Goal: Information Seeking & Learning: Understand process/instructions

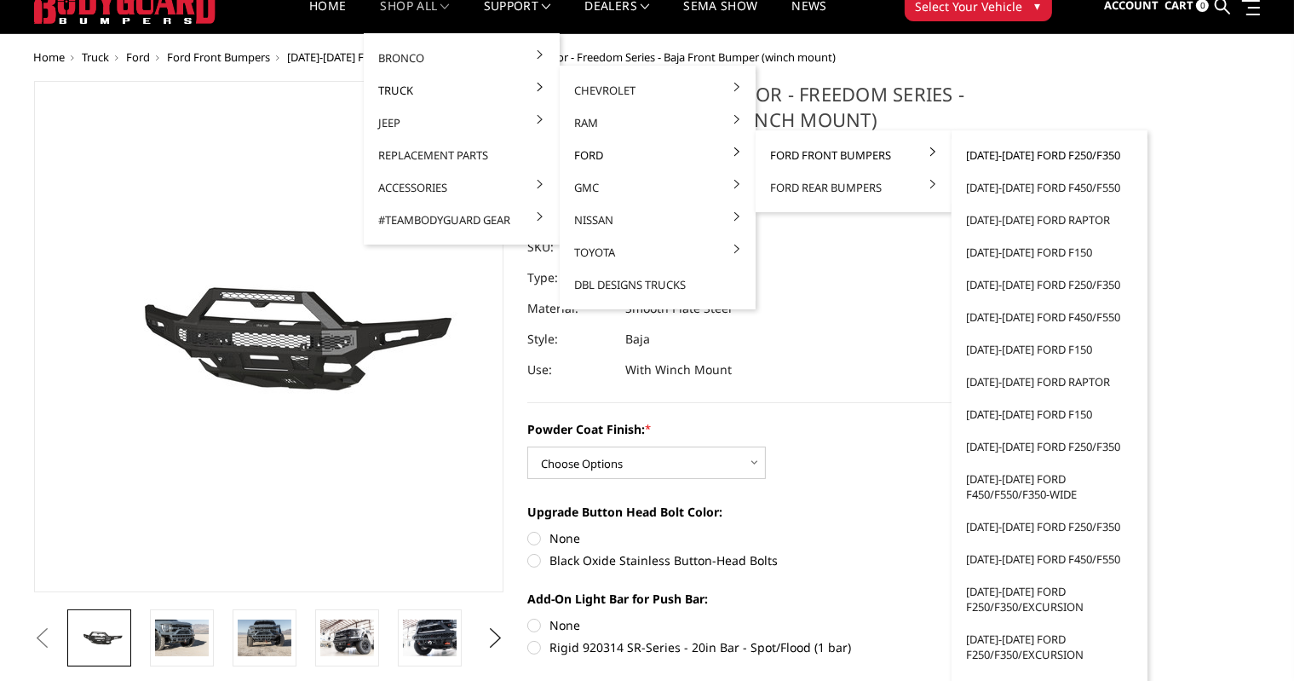
scroll to position [85, 0]
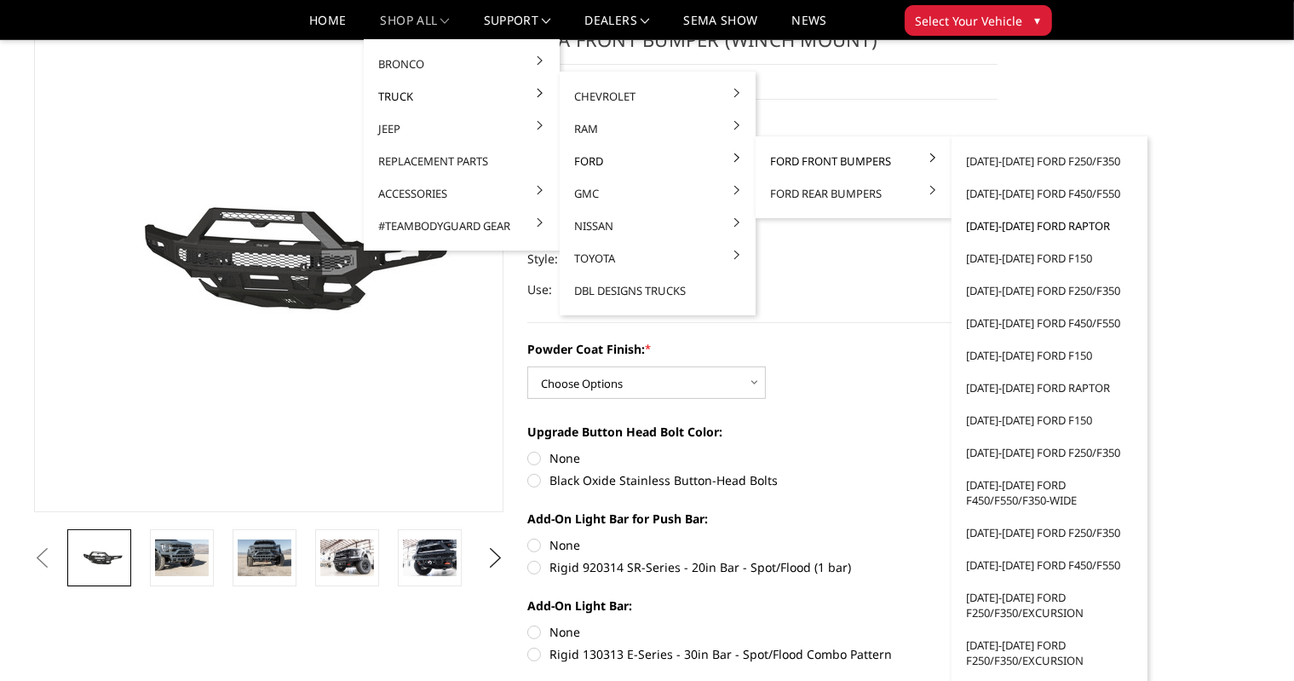
click at [1026, 220] on link "[DATE]-[DATE] Ford Raptor" at bounding box center [1049, 226] width 182 height 32
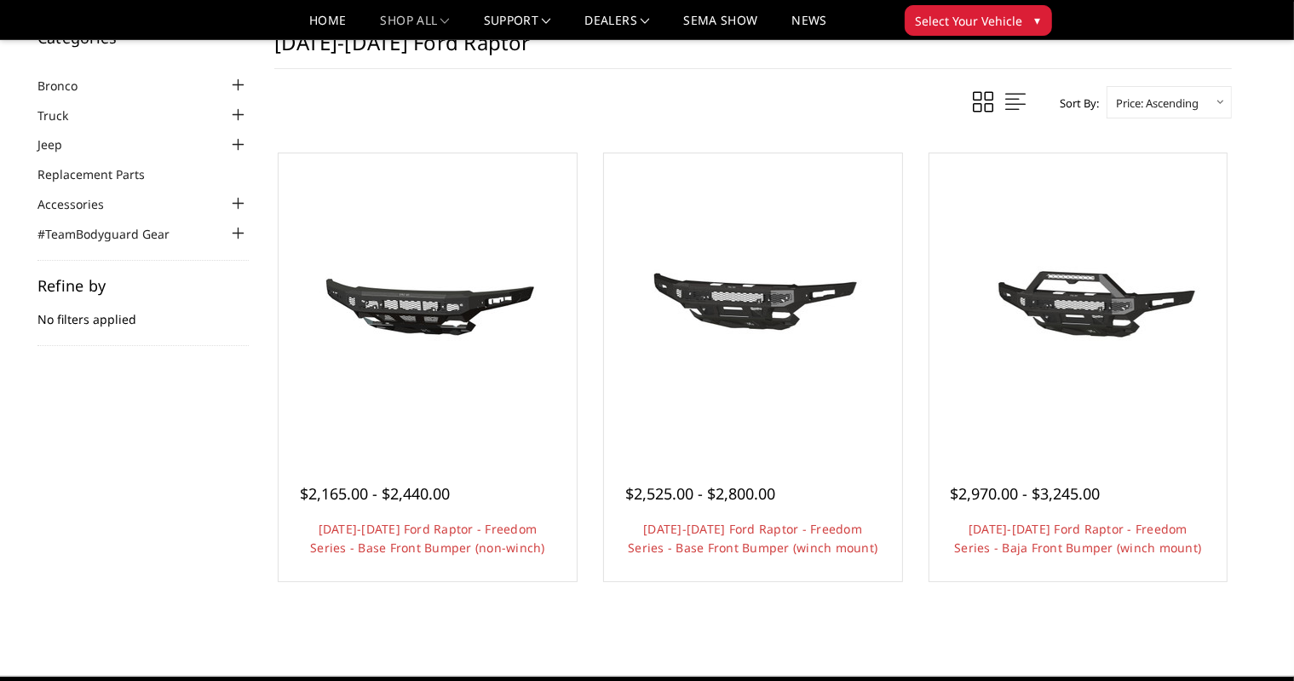
scroll to position [170, 0]
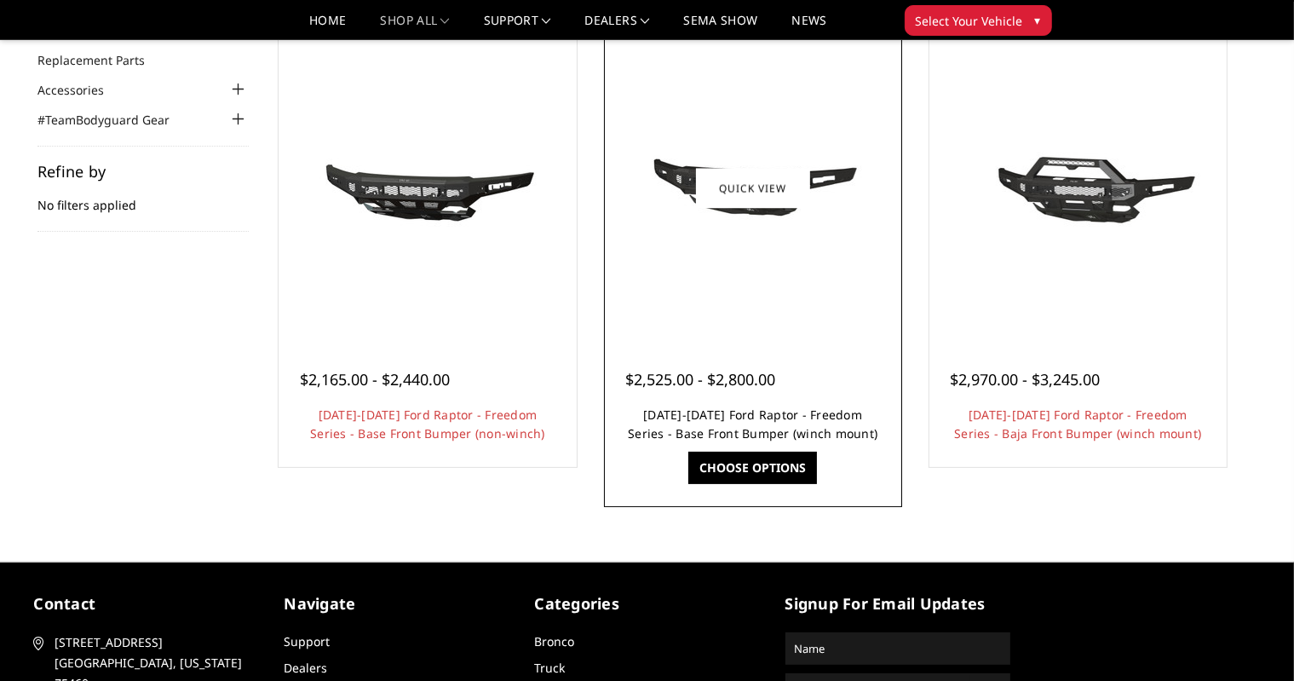
click at [761, 422] on link "2021-2025 Ford Raptor - Freedom Series - Base Front Bumper (winch mount)" at bounding box center [753, 423] width 250 height 35
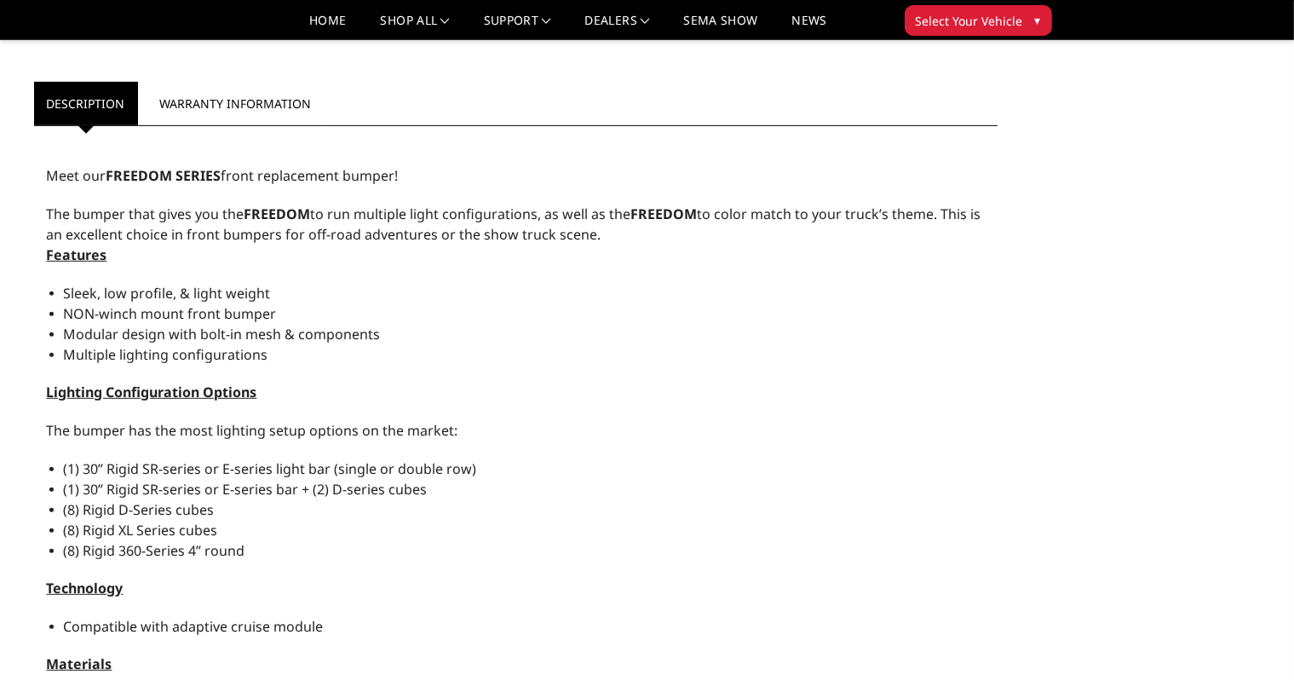
scroll to position [733, 0]
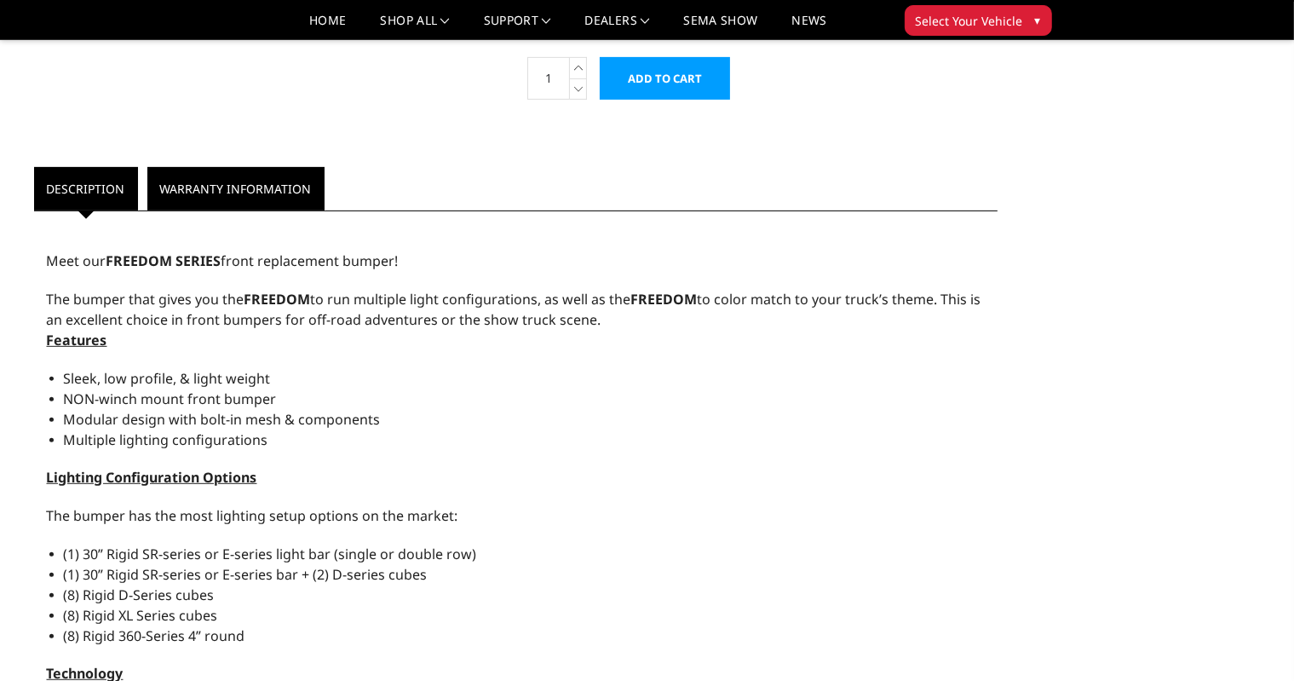
click at [201, 178] on link "Warranty Information" at bounding box center [235, 188] width 177 height 43
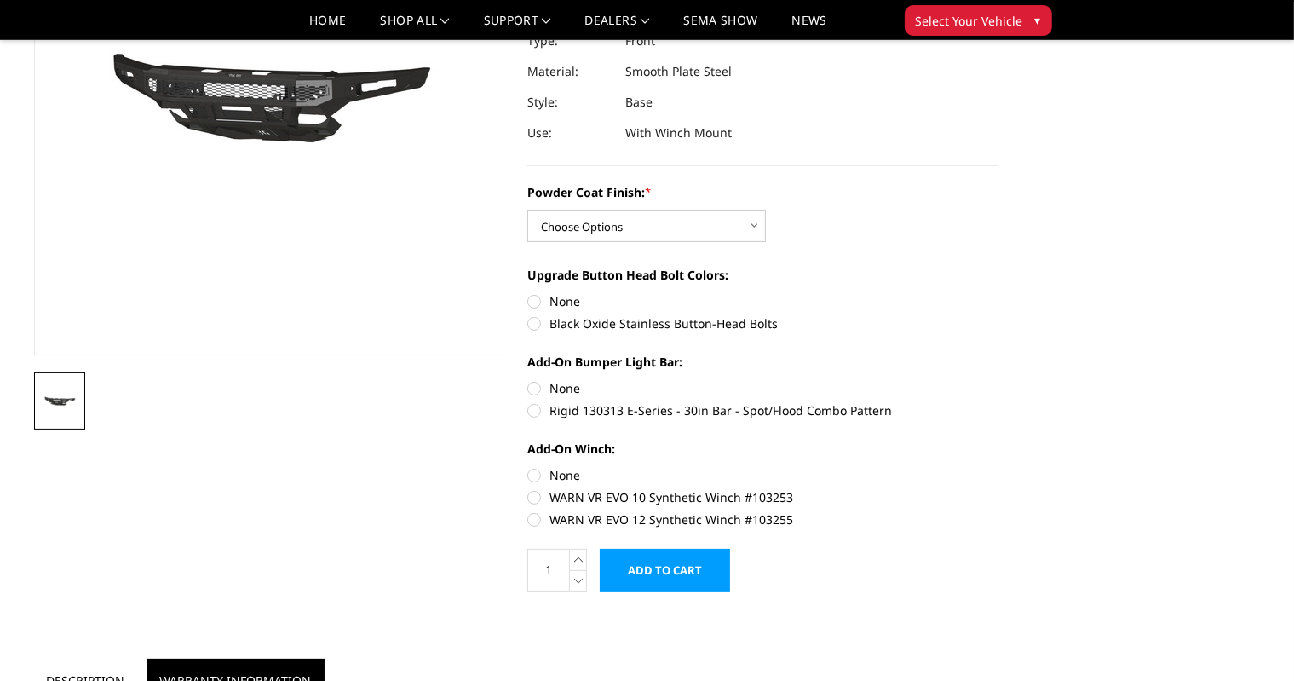
scroll to position [0, 0]
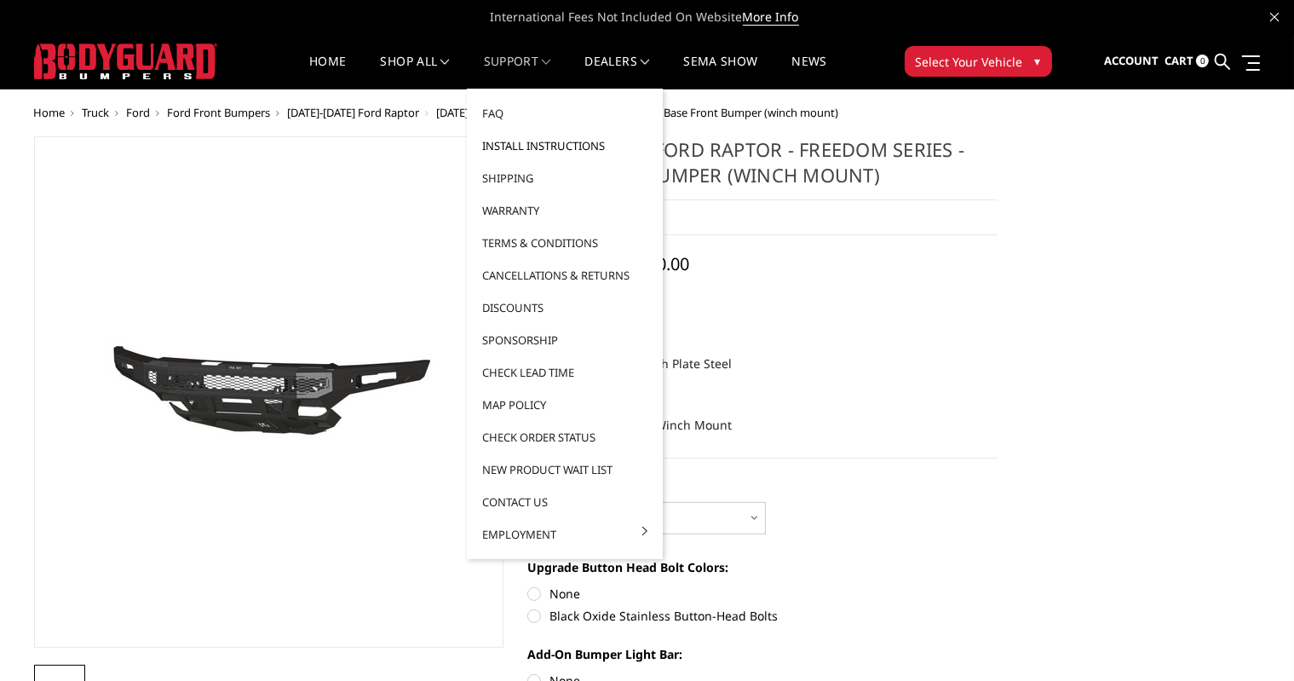
click at [542, 142] on link "Install Instructions" at bounding box center [565, 145] width 182 height 32
click at [542, 149] on link "Install Instructions" at bounding box center [565, 145] width 182 height 32
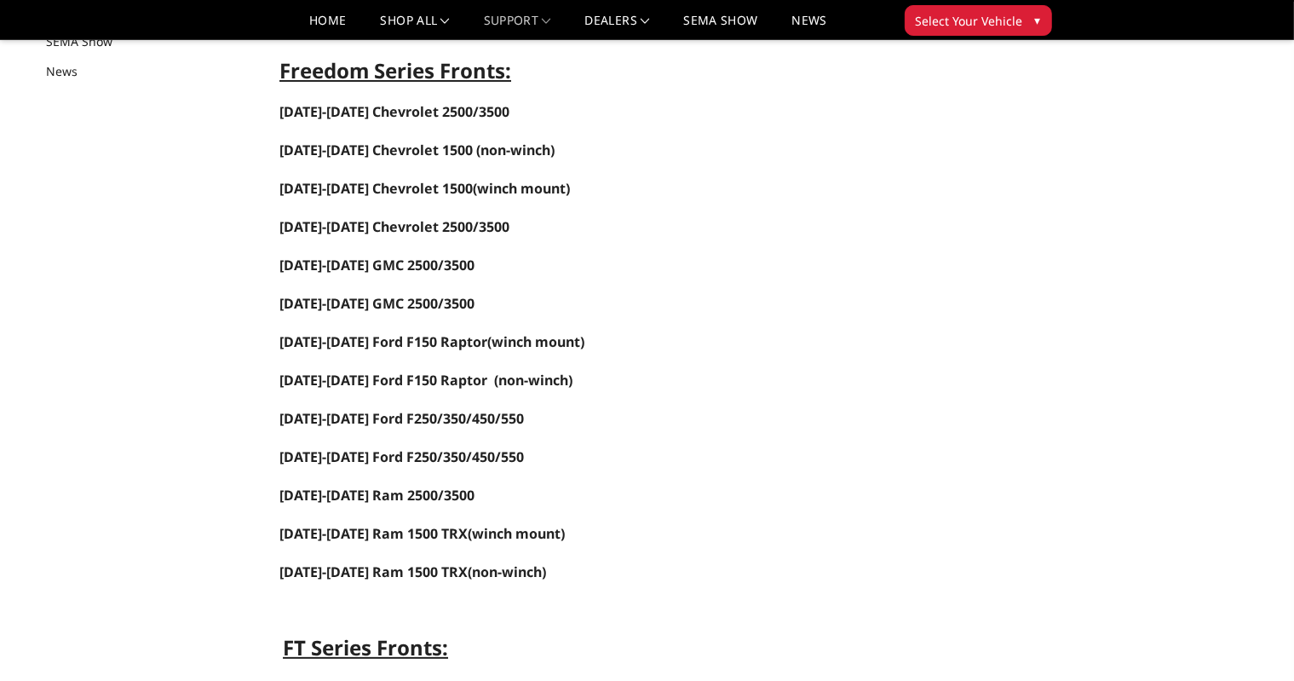
scroll to position [256, 0]
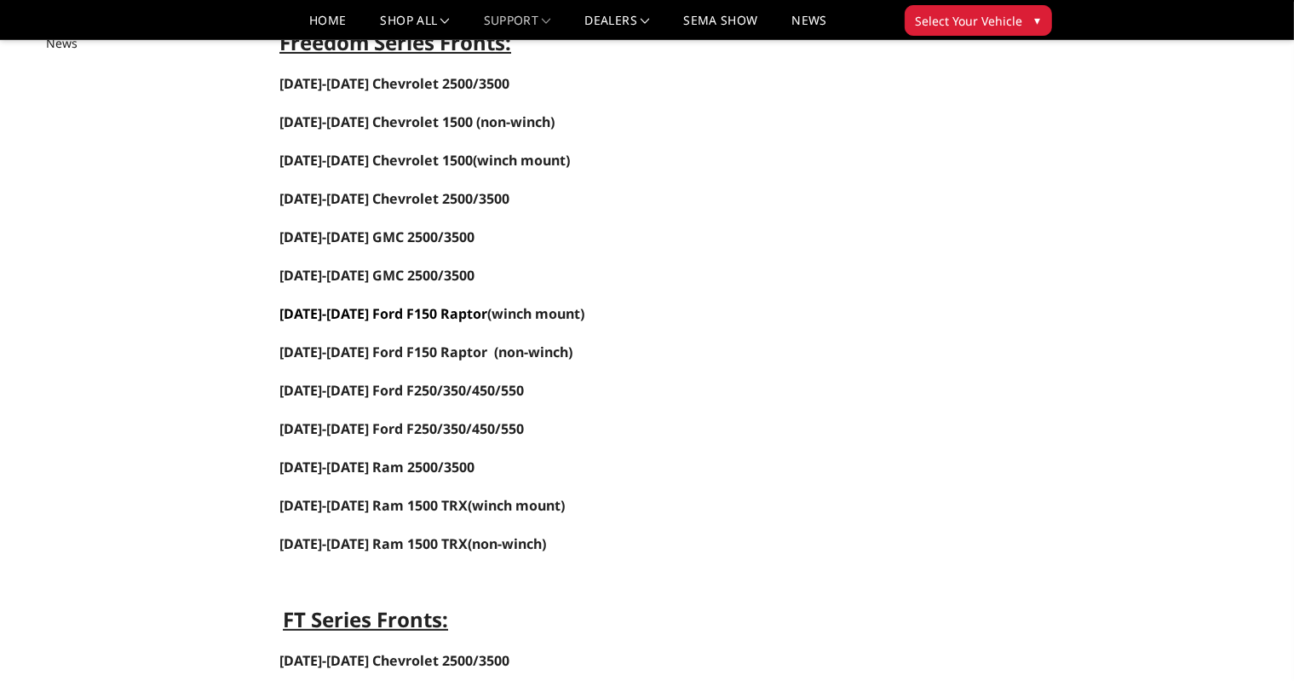
click at [440, 304] on link "[DATE]-[DATE] Ford F150 Raptor" at bounding box center [383, 313] width 208 height 19
